Goal: Transaction & Acquisition: Purchase product/service

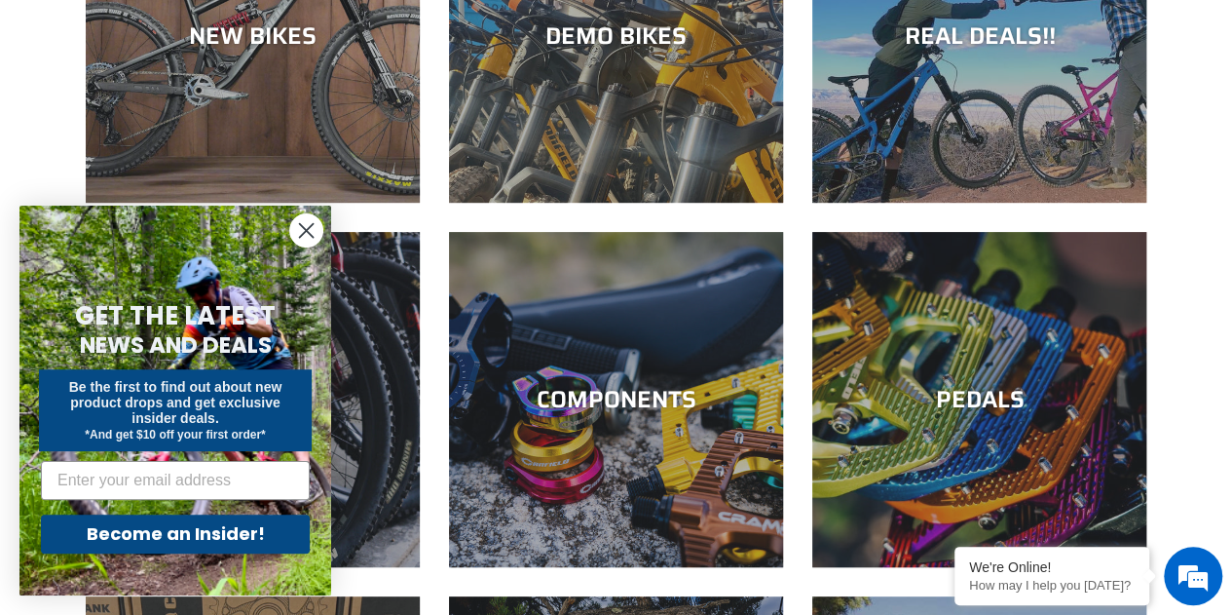
scroll to position [332, 0]
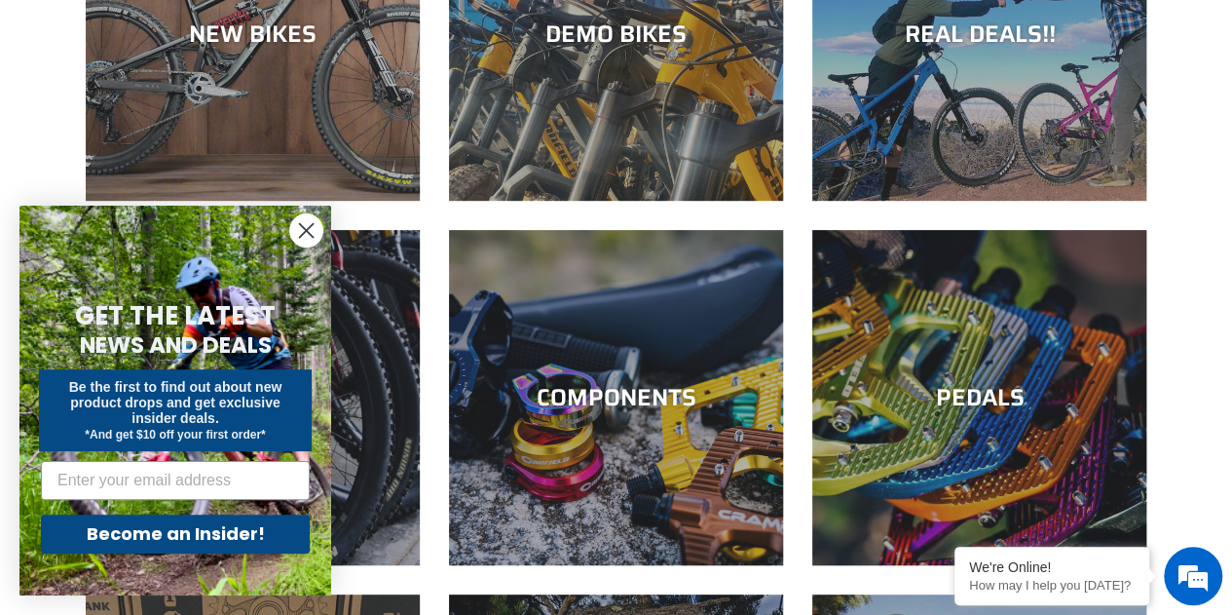
click at [304, 232] on icon "Close dialog" at bounding box center [307, 231] width 14 height 14
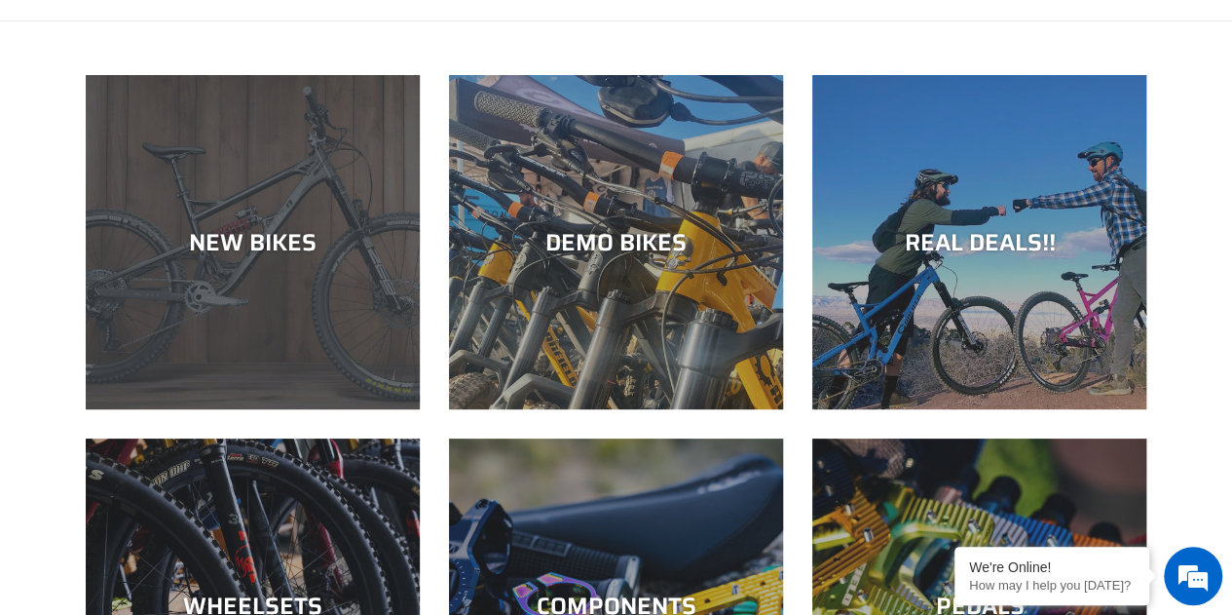
scroll to position [0, 0]
click at [249, 250] on div "NEW BIKES" at bounding box center [253, 242] width 334 height 28
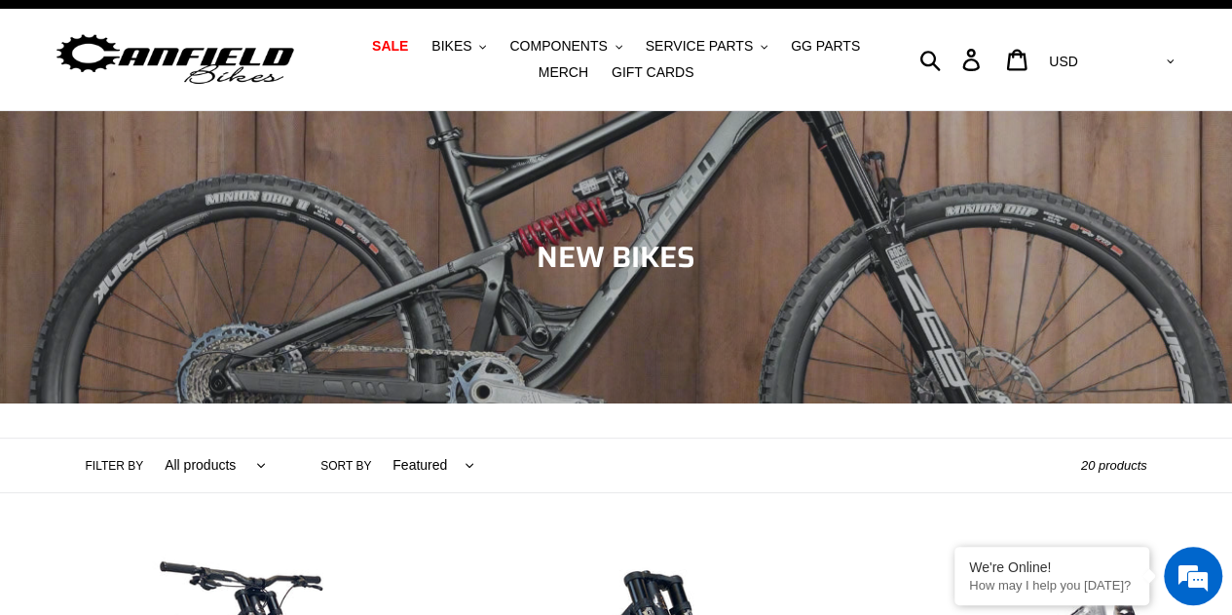
scroll to position [35, 0]
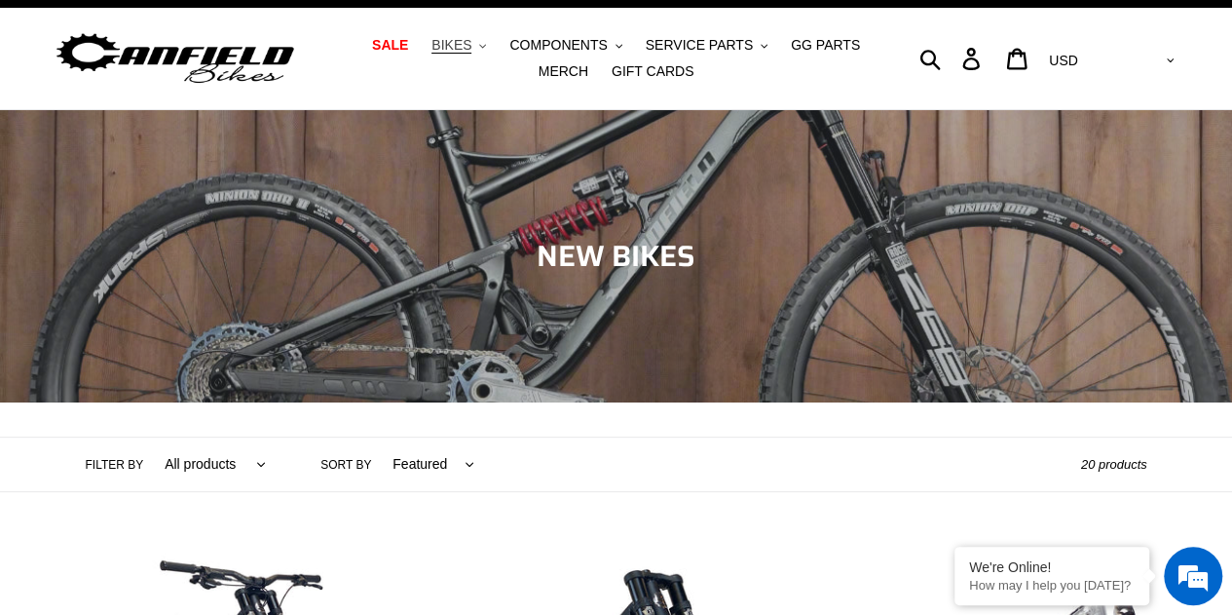
click at [479, 50] on icon ".cls-1{fill:#231f20}" at bounding box center [482, 46] width 7 height 7
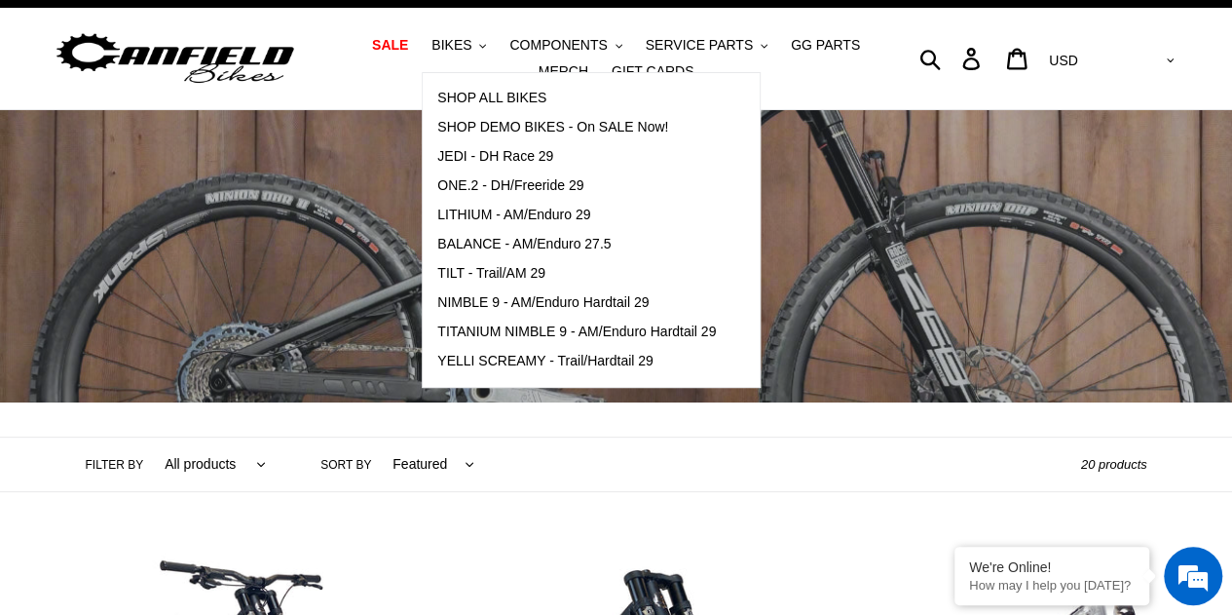
click at [292, 402] on div "Collection: NEW BIKES" at bounding box center [616, 402] width 1232 height 0
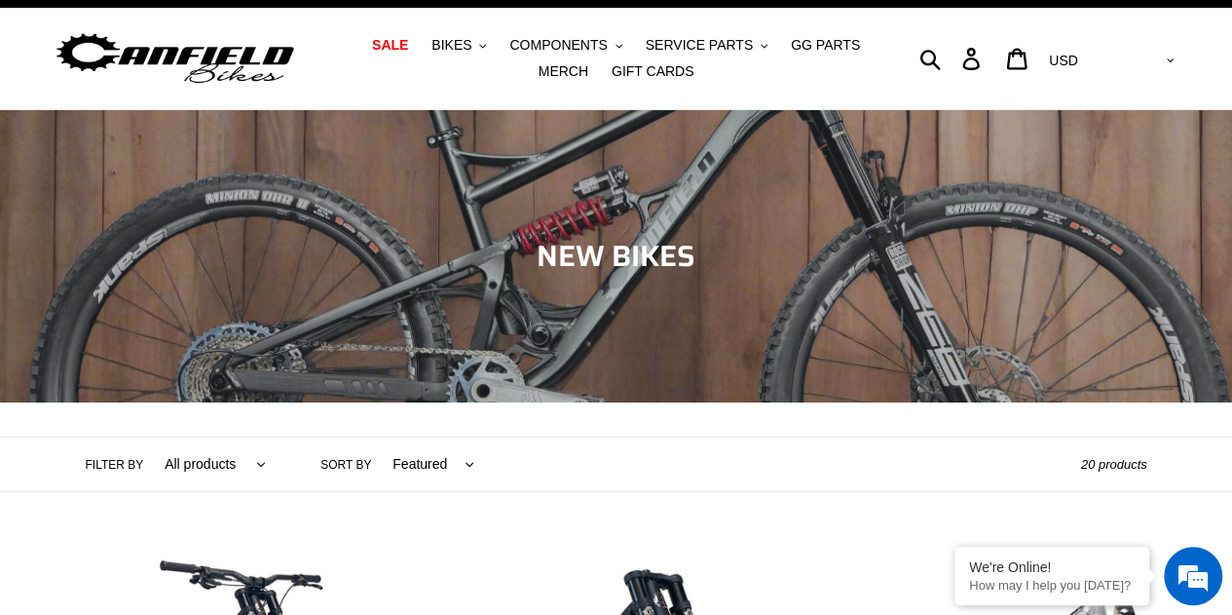
click at [639, 270] on span "Collection: NEW BIKES" at bounding box center [616, 256] width 159 height 46
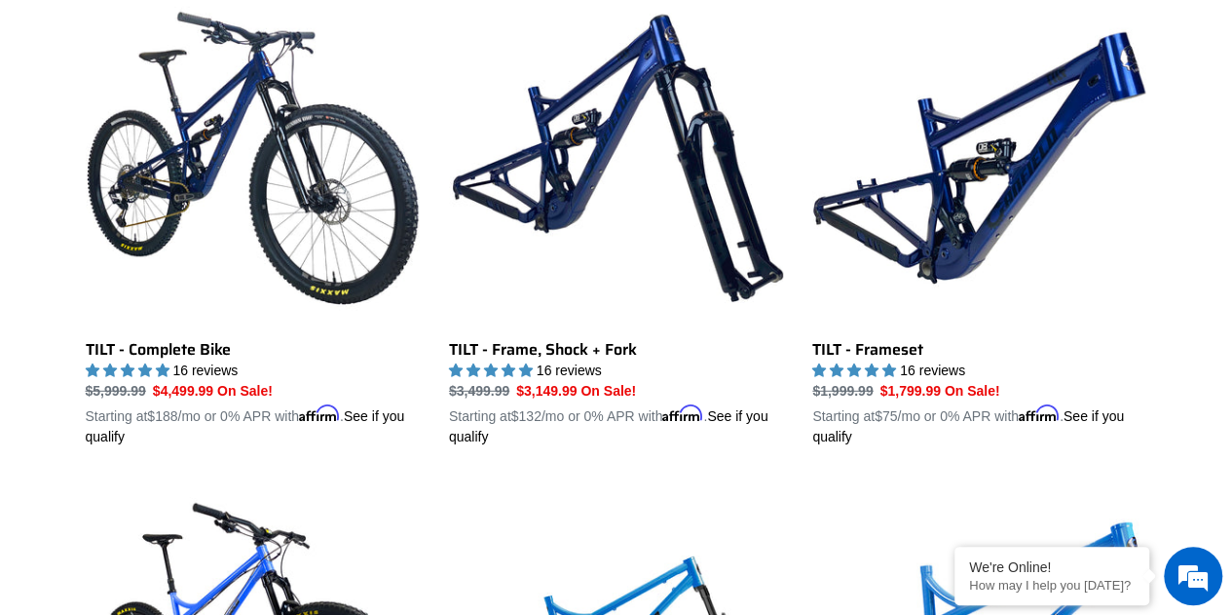
scroll to position [2557, 0]
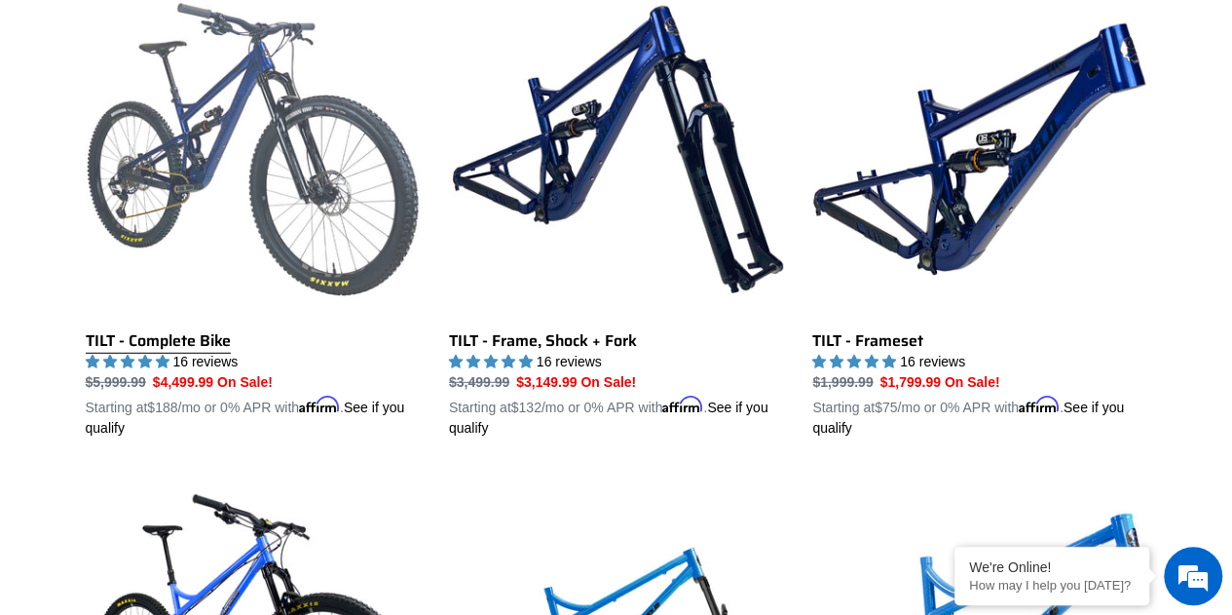
click at [208, 336] on link "TILT - Complete Bike" at bounding box center [253, 210] width 334 height 456
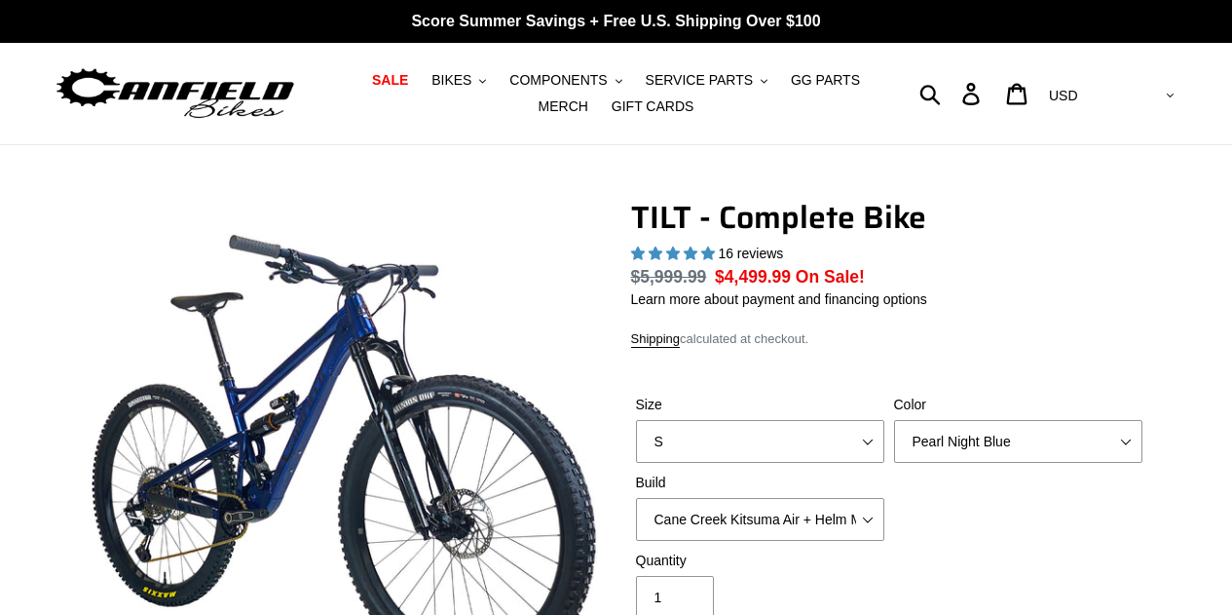
select select "highest-rating"
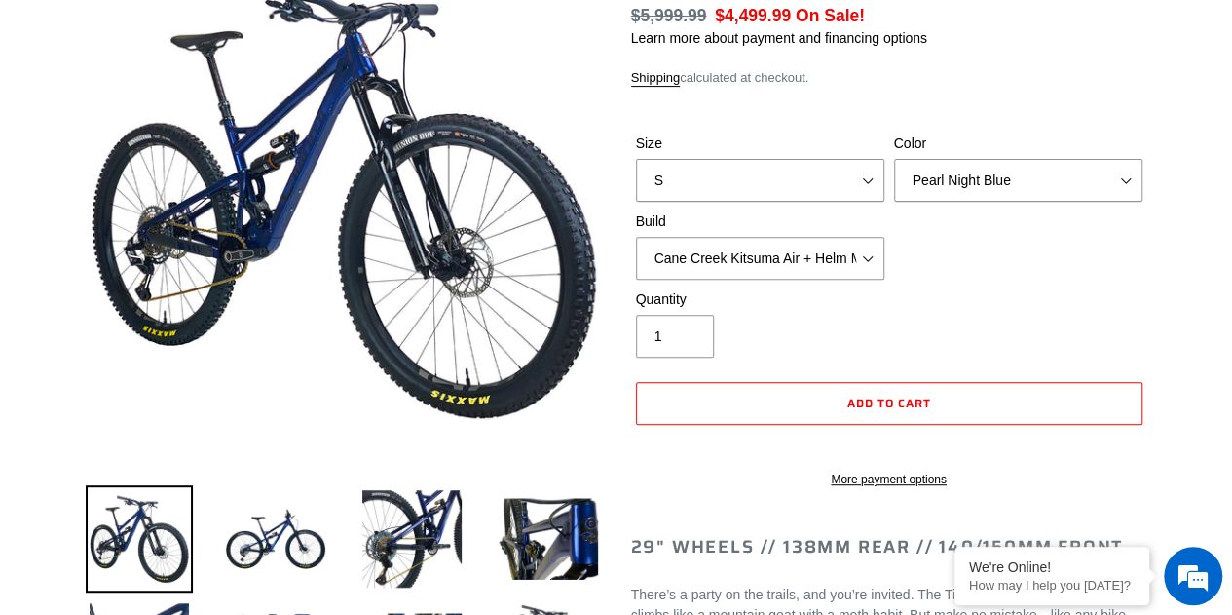
scroll to position [267, 0]
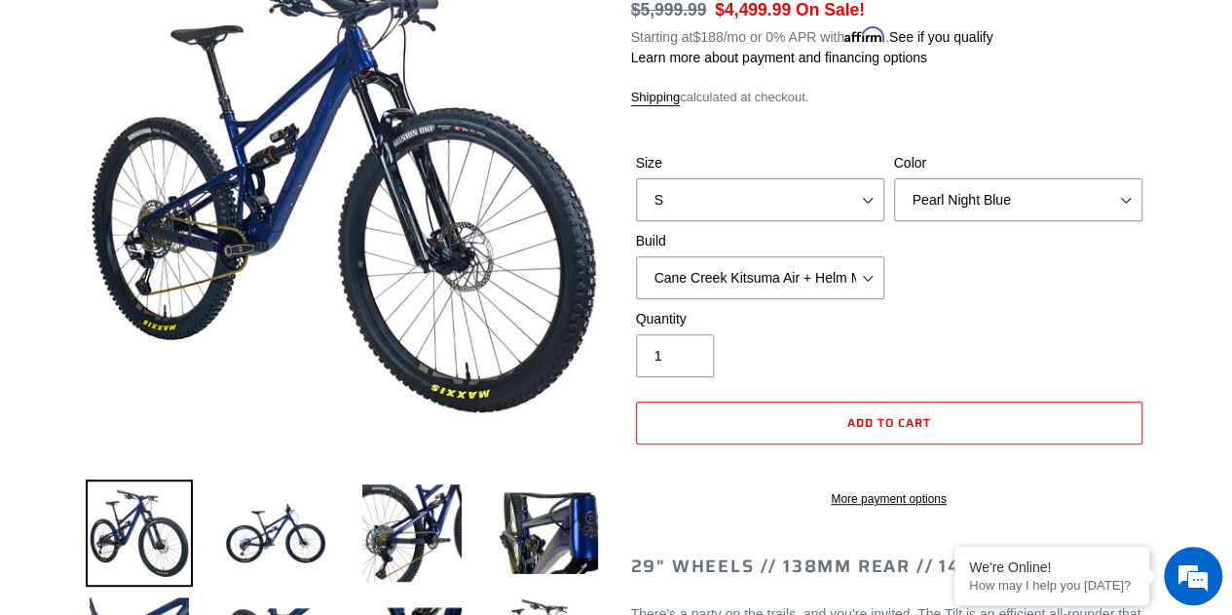
click at [148, 500] on img at bounding box center [139, 532] width 107 height 107
click at [277, 521] on img at bounding box center [275, 532] width 107 height 107
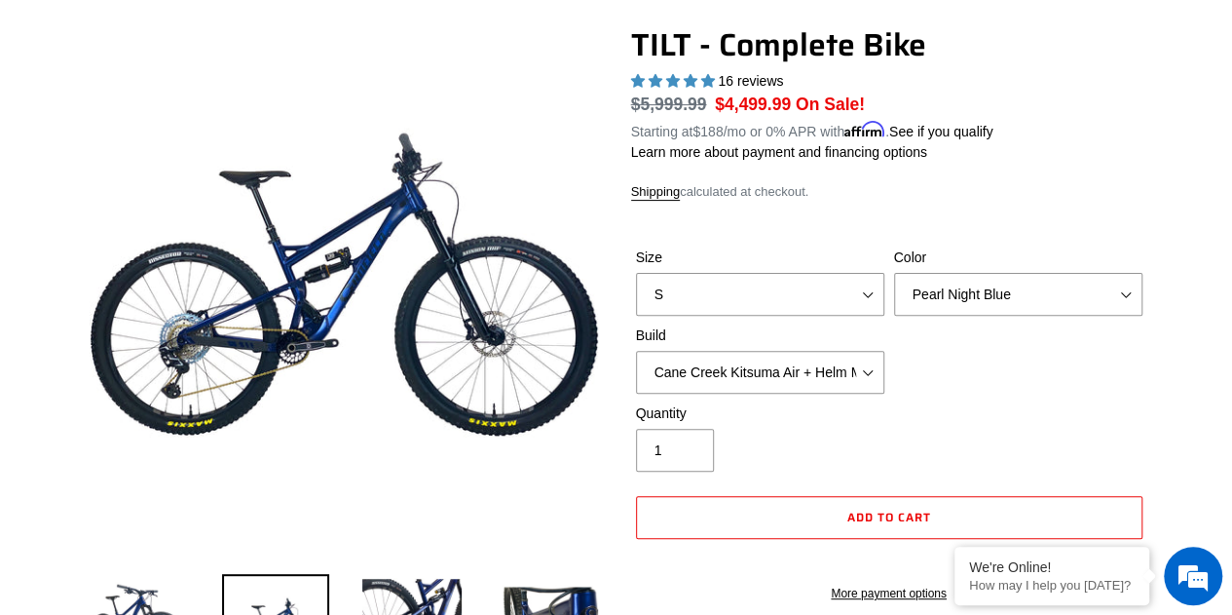
scroll to position [137, 0]
